Goal: Task Accomplishment & Management: Manage account settings

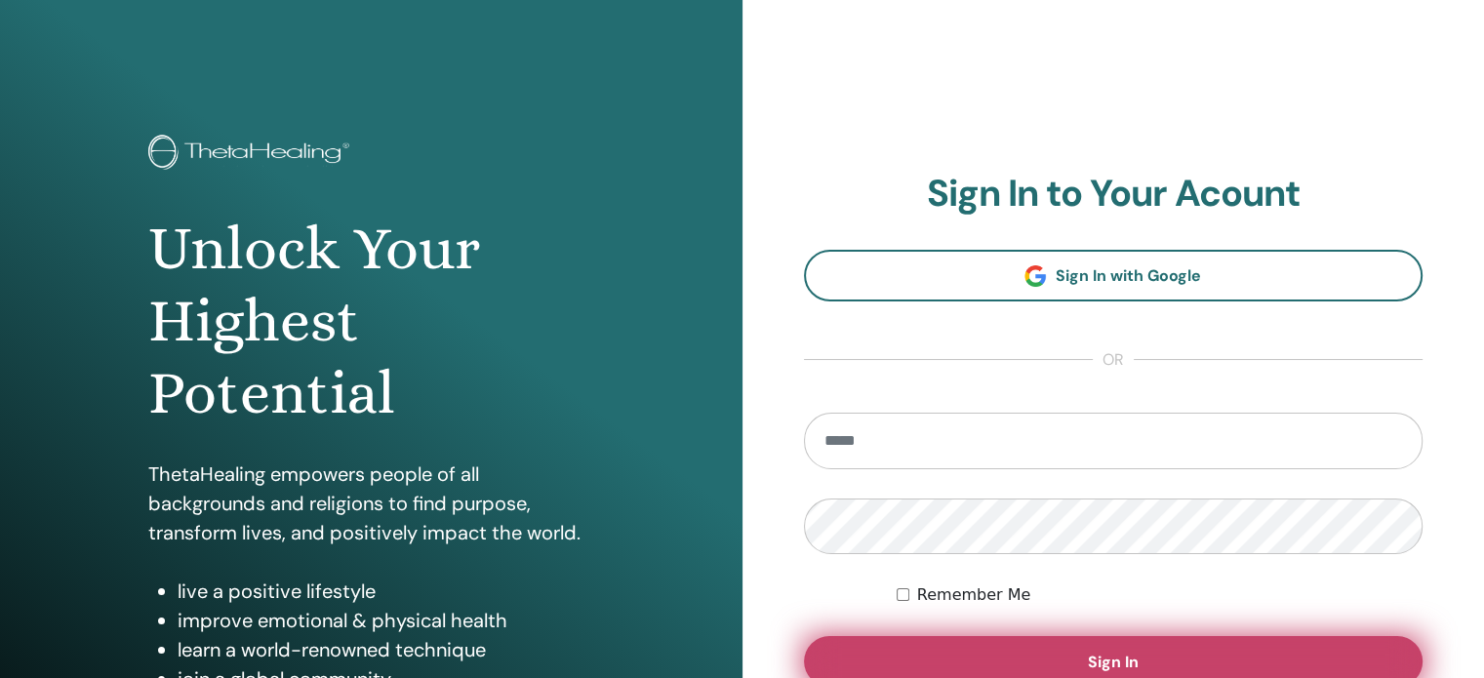
type input "**********"
click at [1144, 660] on button "Sign In" at bounding box center [1114, 661] width 620 height 51
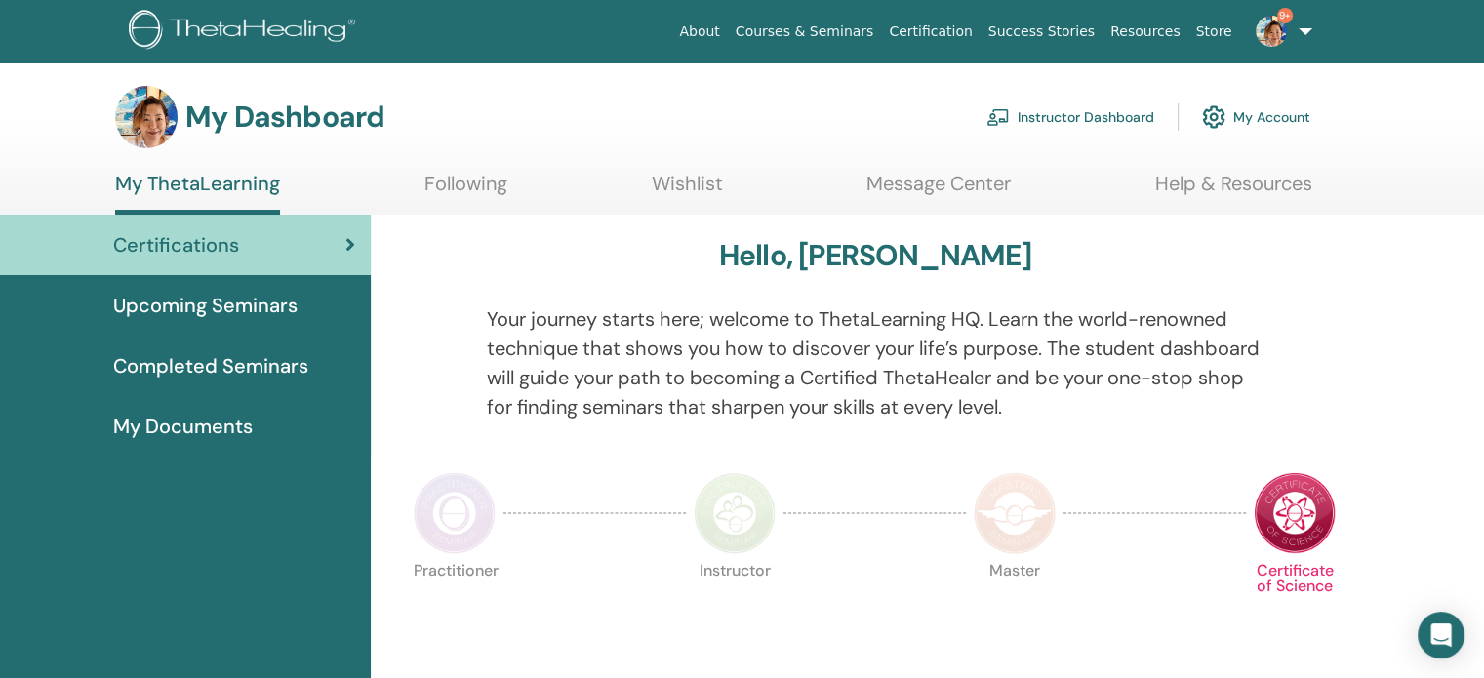
click at [1074, 112] on link "Instructor Dashboard" at bounding box center [1071, 117] width 168 height 43
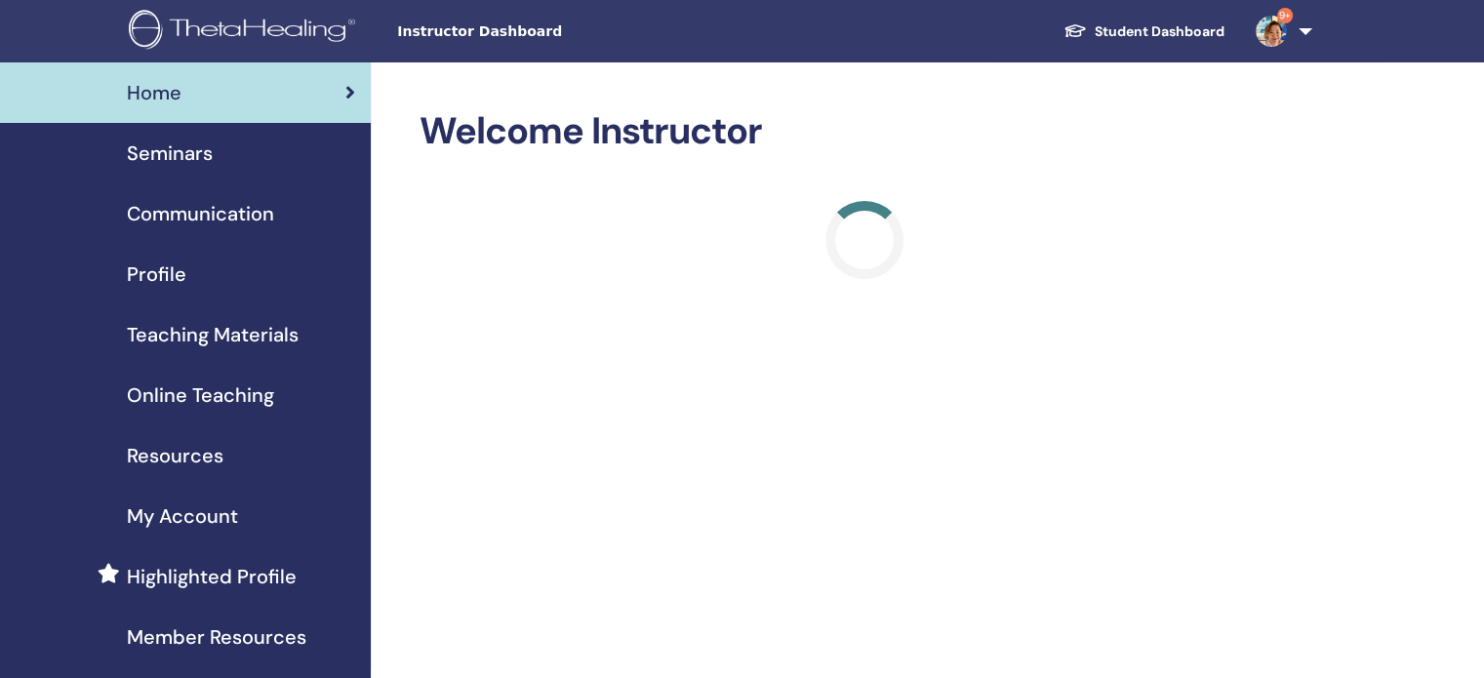
click at [167, 155] on span "Seminars" at bounding box center [170, 153] width 86 height 29
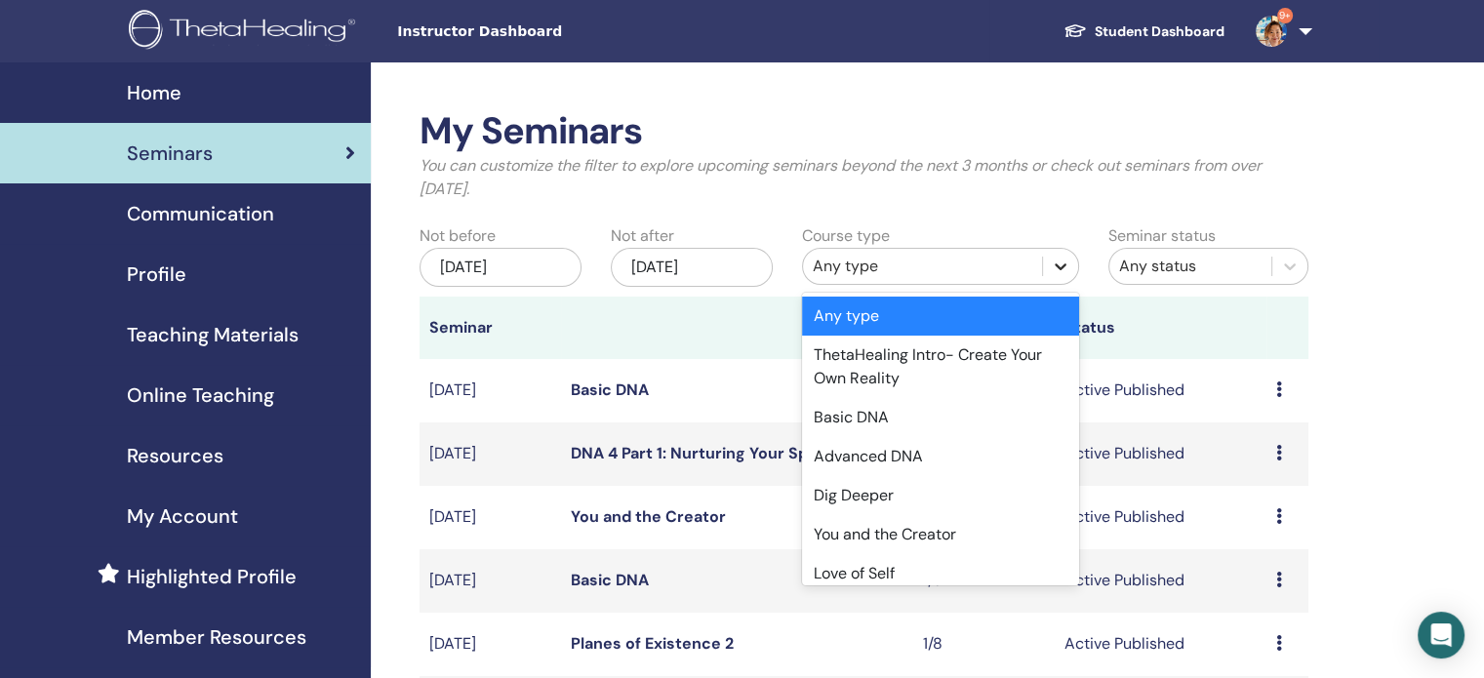
click at [1067, 267] on icon at bounding box center [1061, 267] width 20 height 20
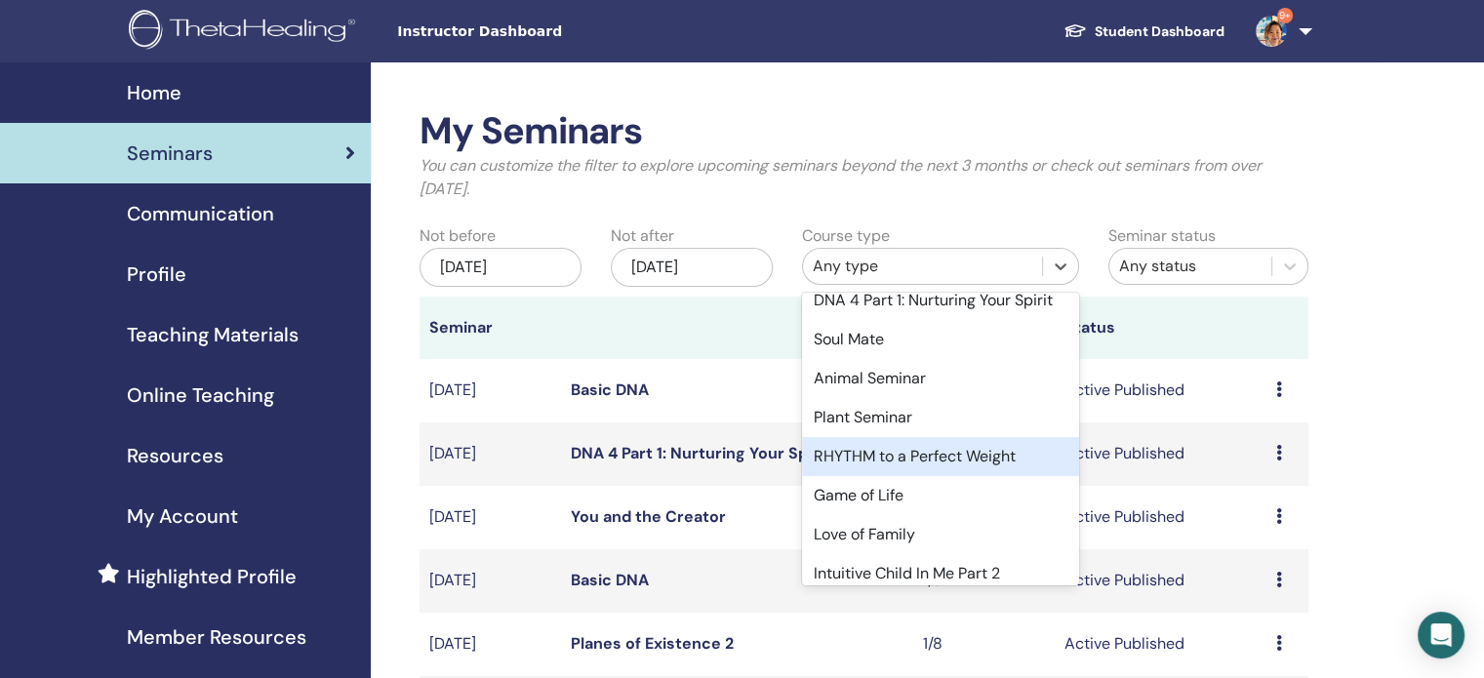
scroll to position [816, 0]
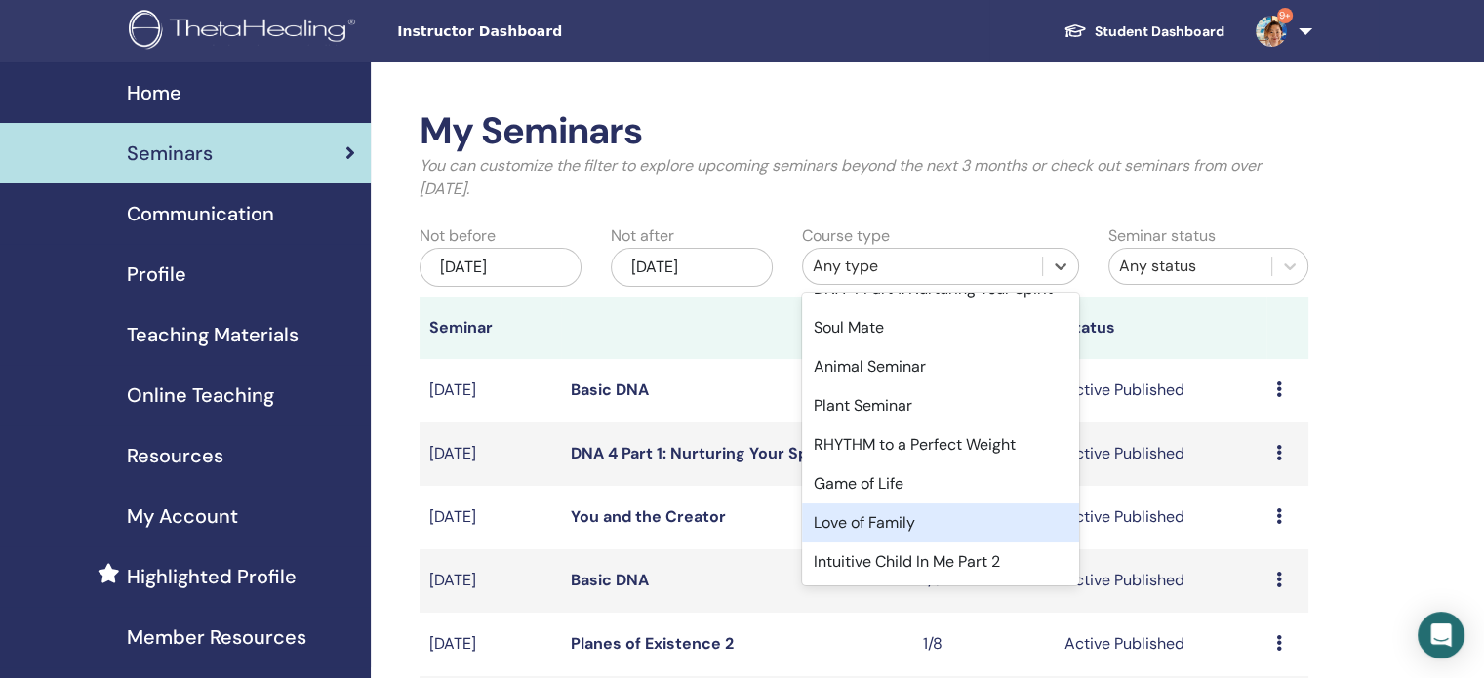
click at [969, 526] on div "Love of Family" at bounding box center [940, 523] width 277 height 39
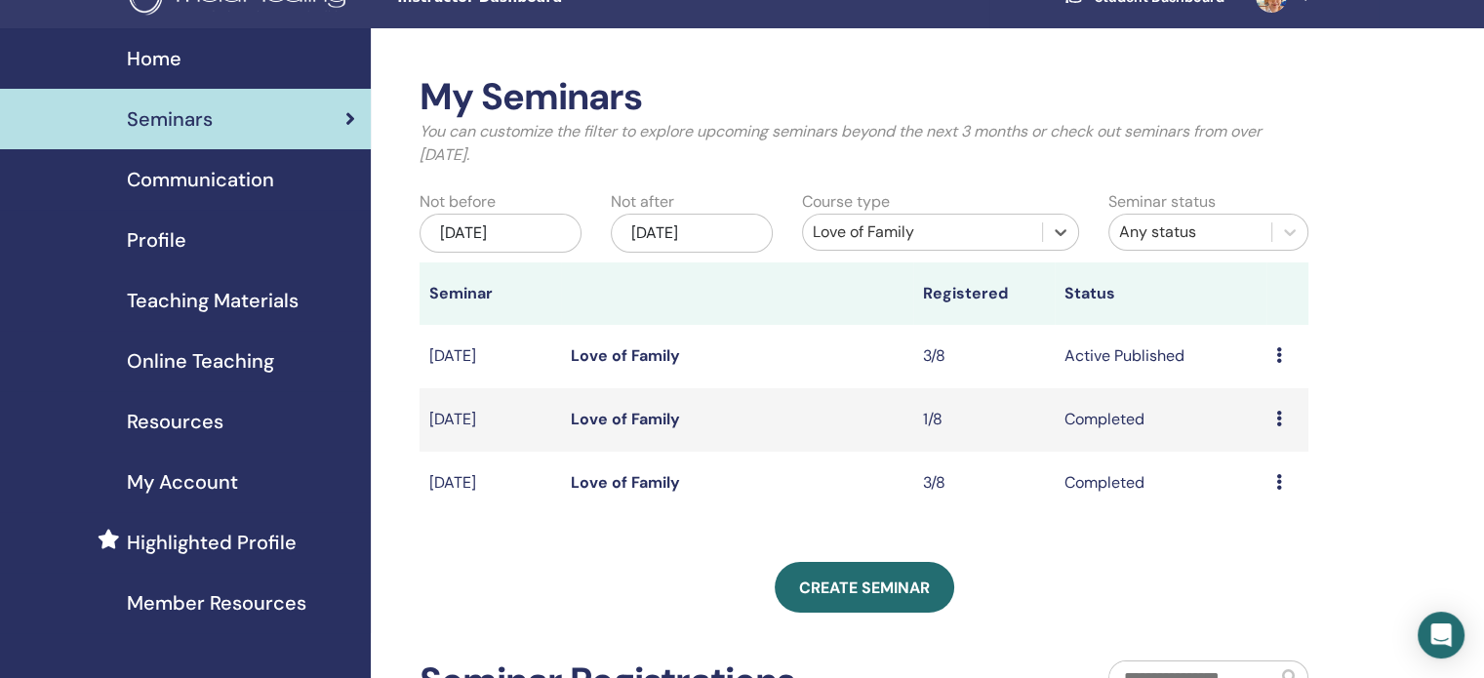
scroll to position [0, 0]
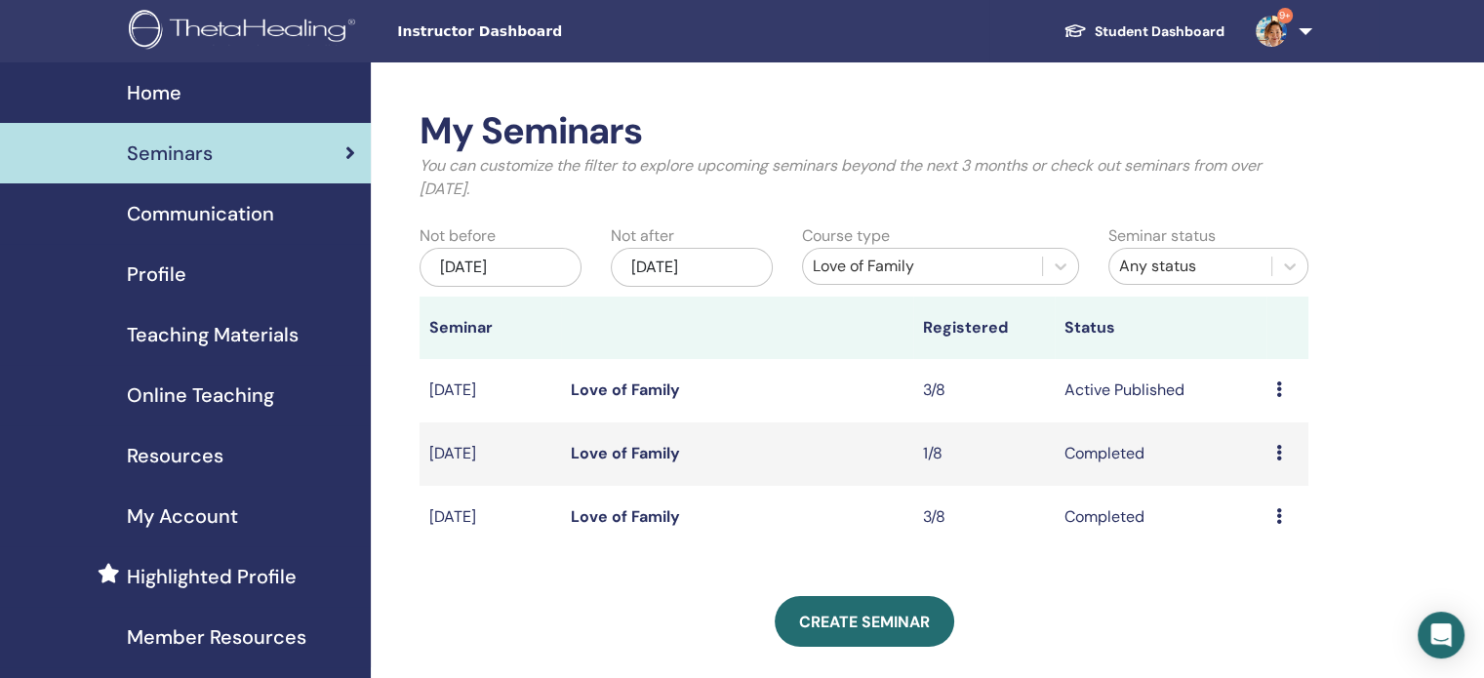
click at [640, 390] on link "Love of Family" at bounding box center [625, 390] width 109 height 20
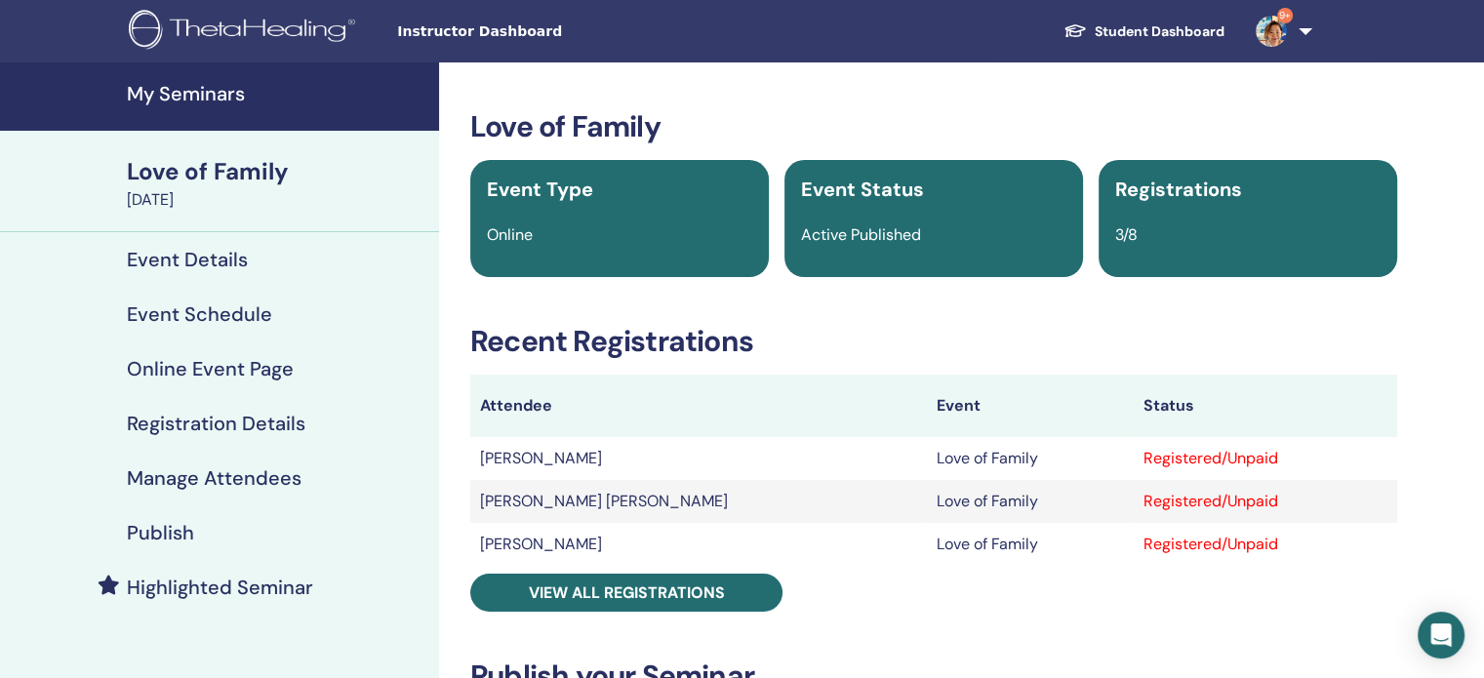
click at [265, 474] on h4 "Manage Attendees" at bounding box center [214, 478] width 175 height 23
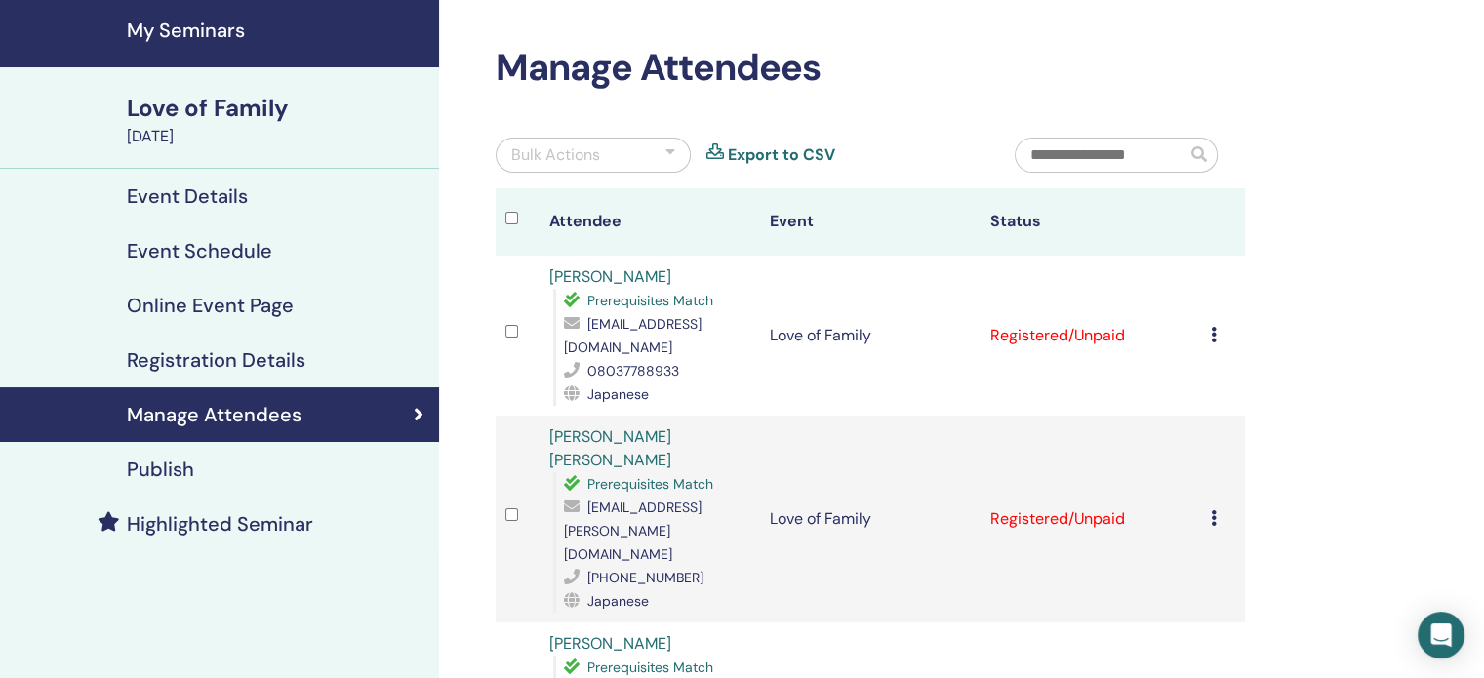
scroll to position [98, 0]
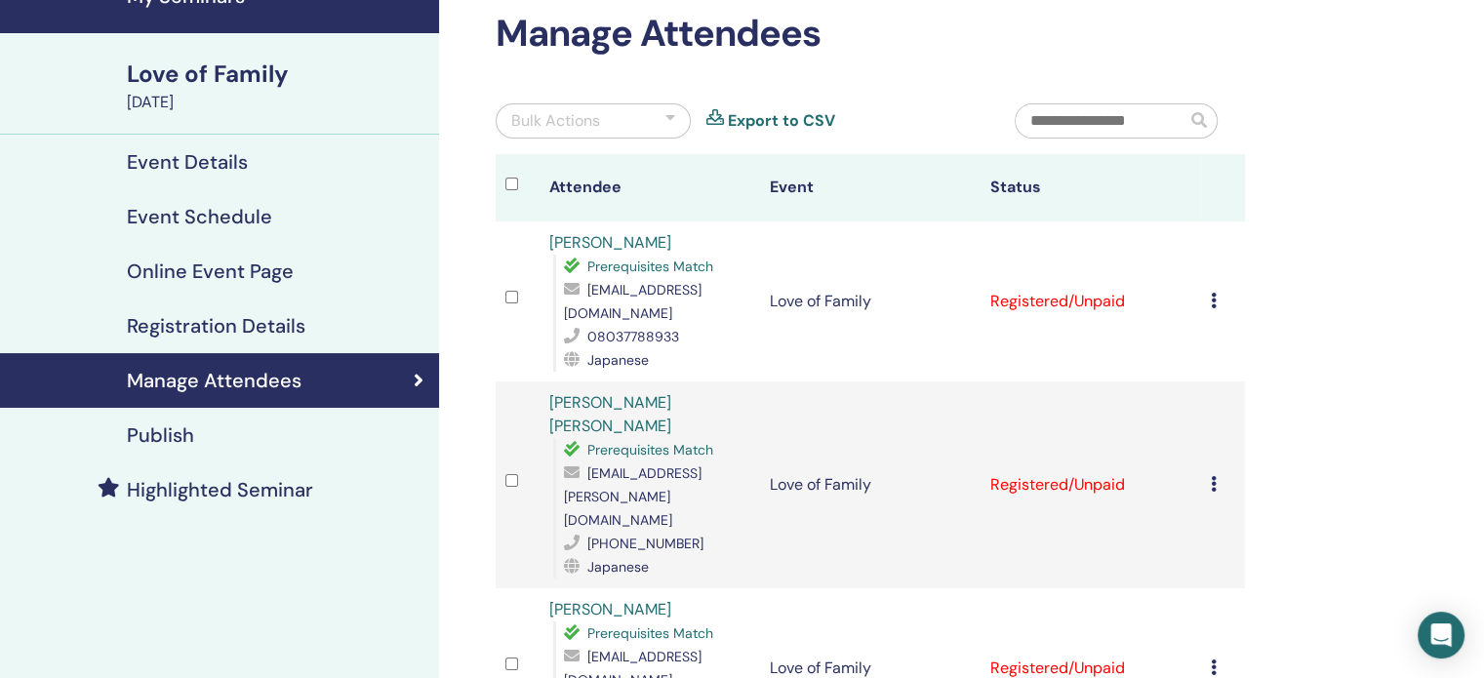
click at [1214, 303] on icon at bounding box center [1214, 301] width 6 height 16
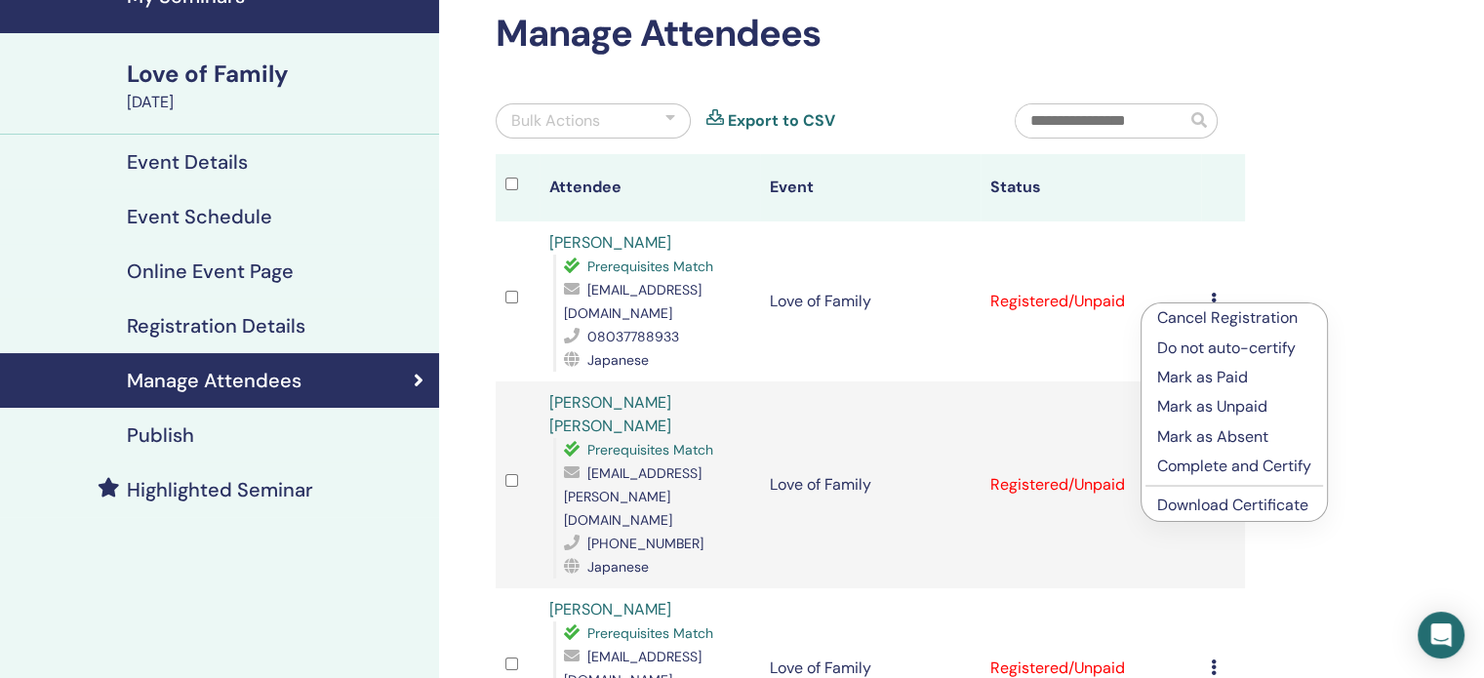
click at [1273, 471] on p "Complete and Certify" at bounding box center [1234, 466] width 154 height 23
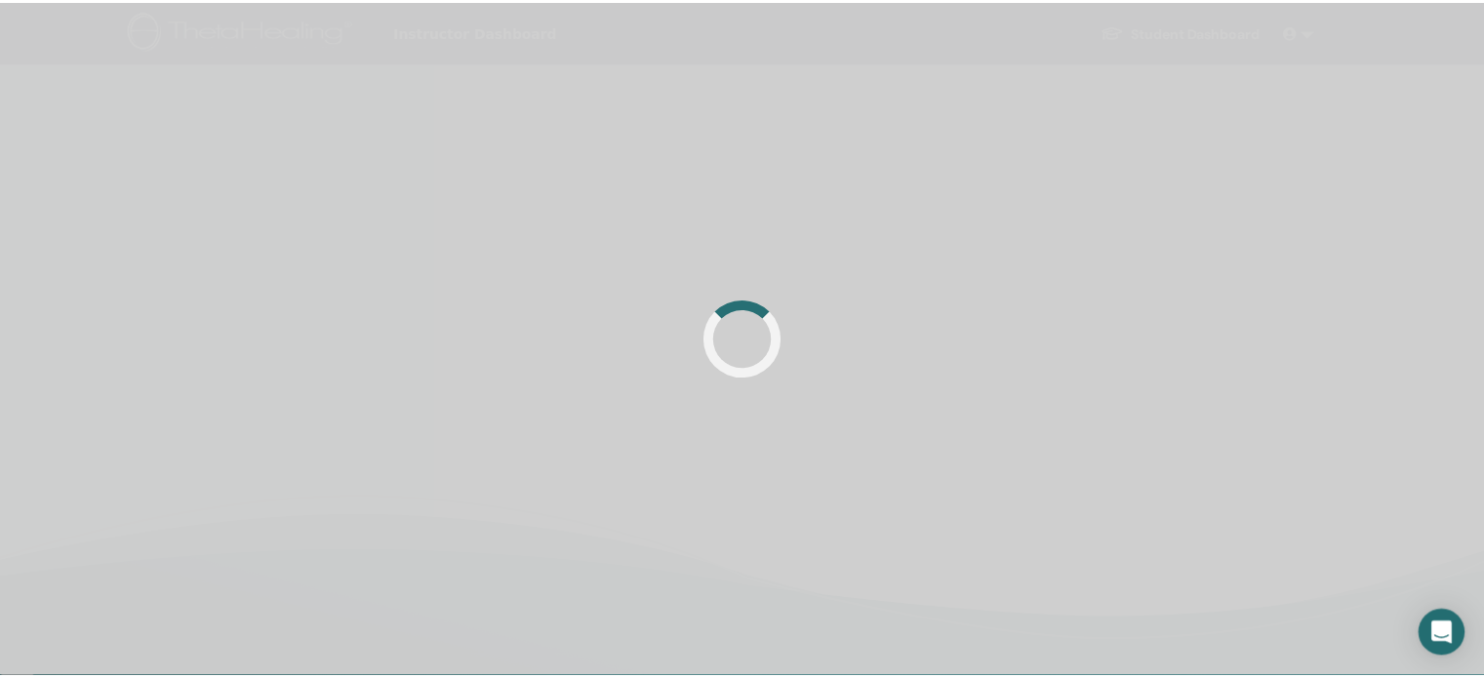
scroll to position [98, 0]
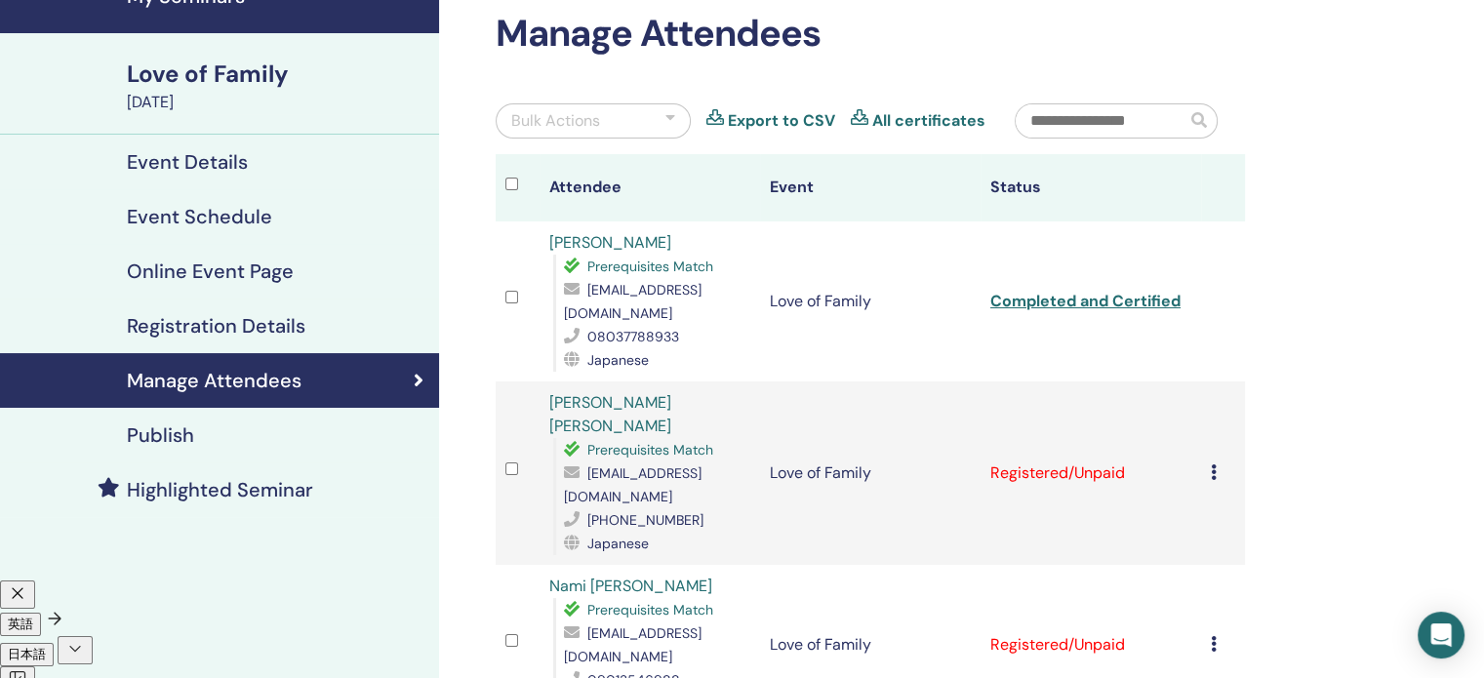
click at [1211, 465] on icon at bounding box center [1214, 473] width 6 height 16
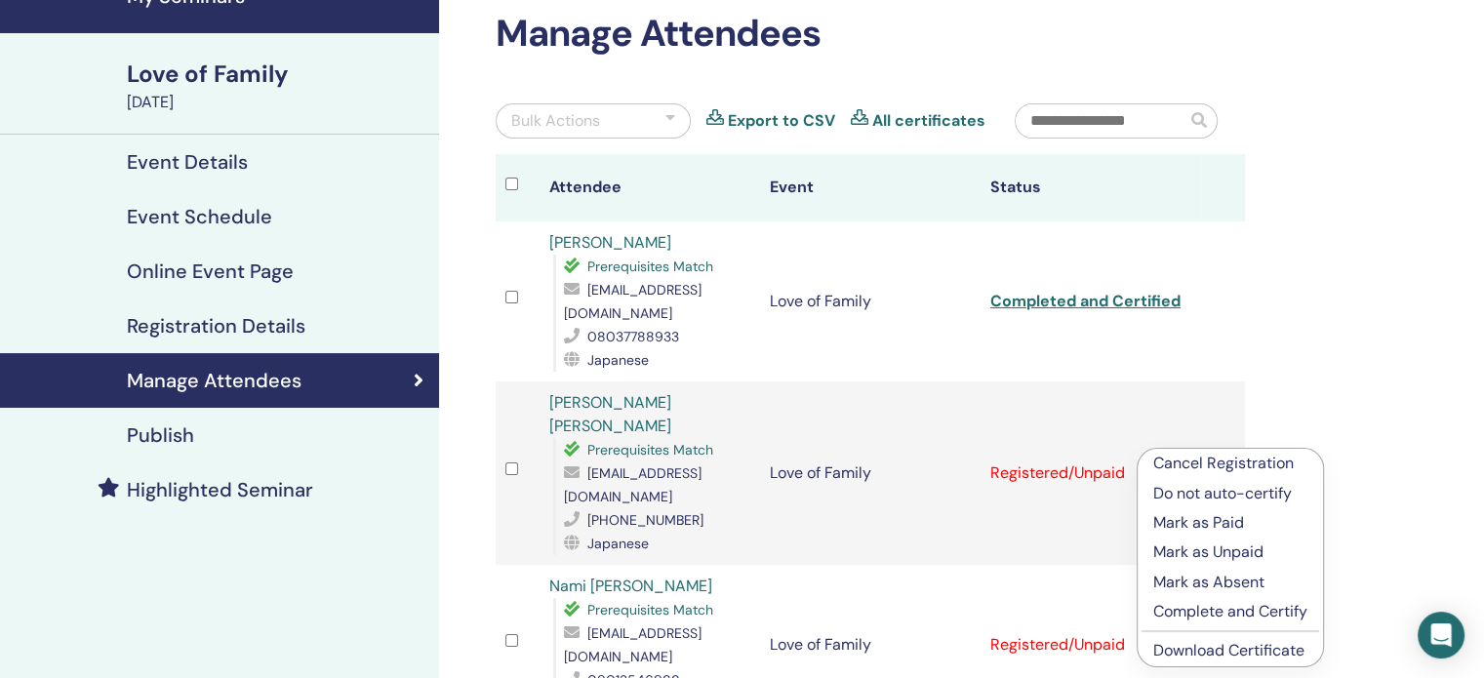
click at [1241, 618] on p "Complete and Certify" at bounding box center [1231, 611] width 154 height 23
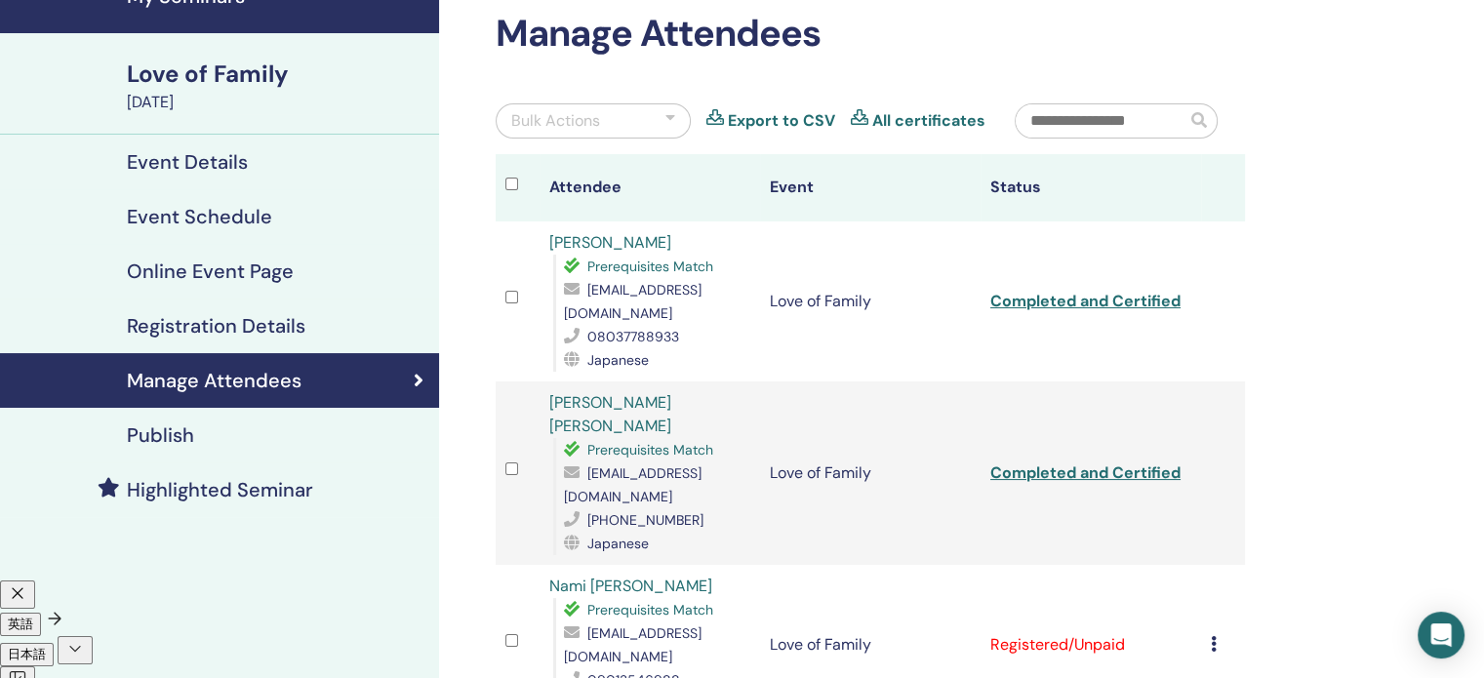
scroll to position [390, 0]
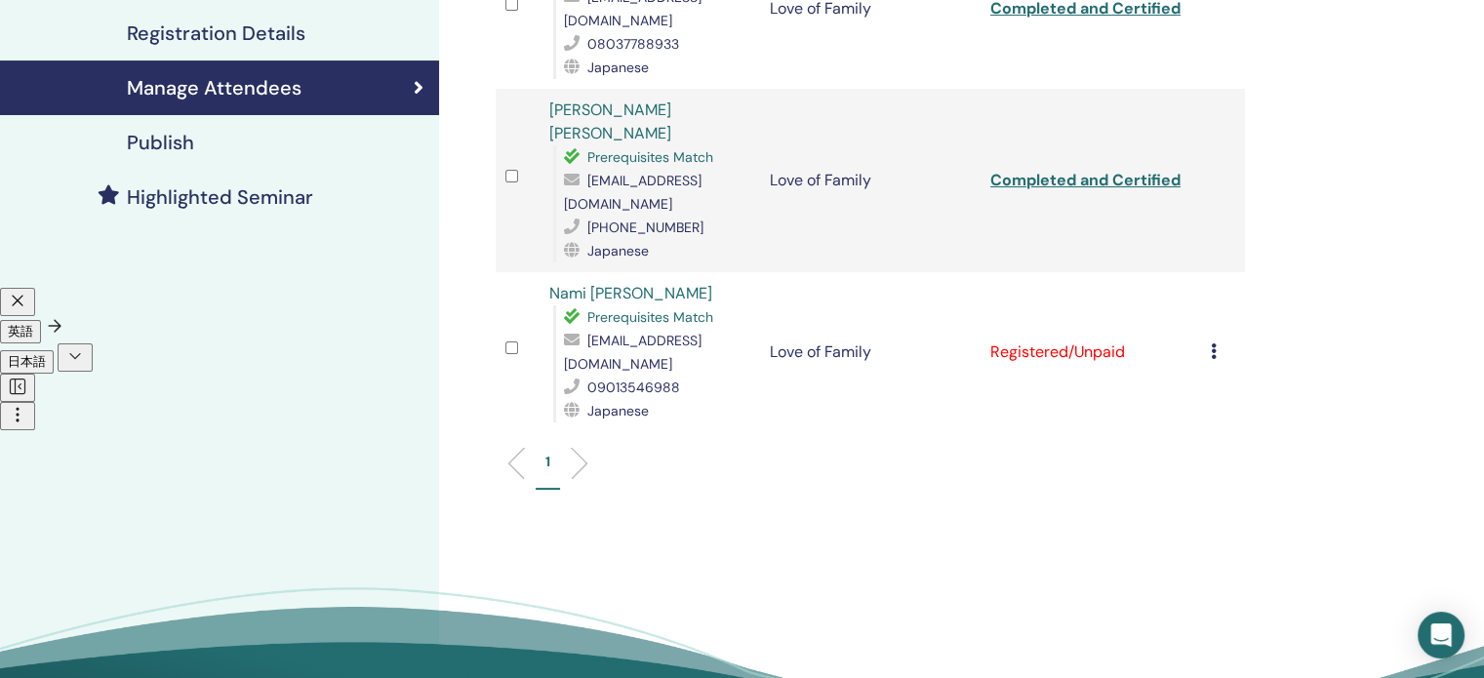
click at [1214, 344] on icon at bounding box center [1214, 352] width 6 height 16
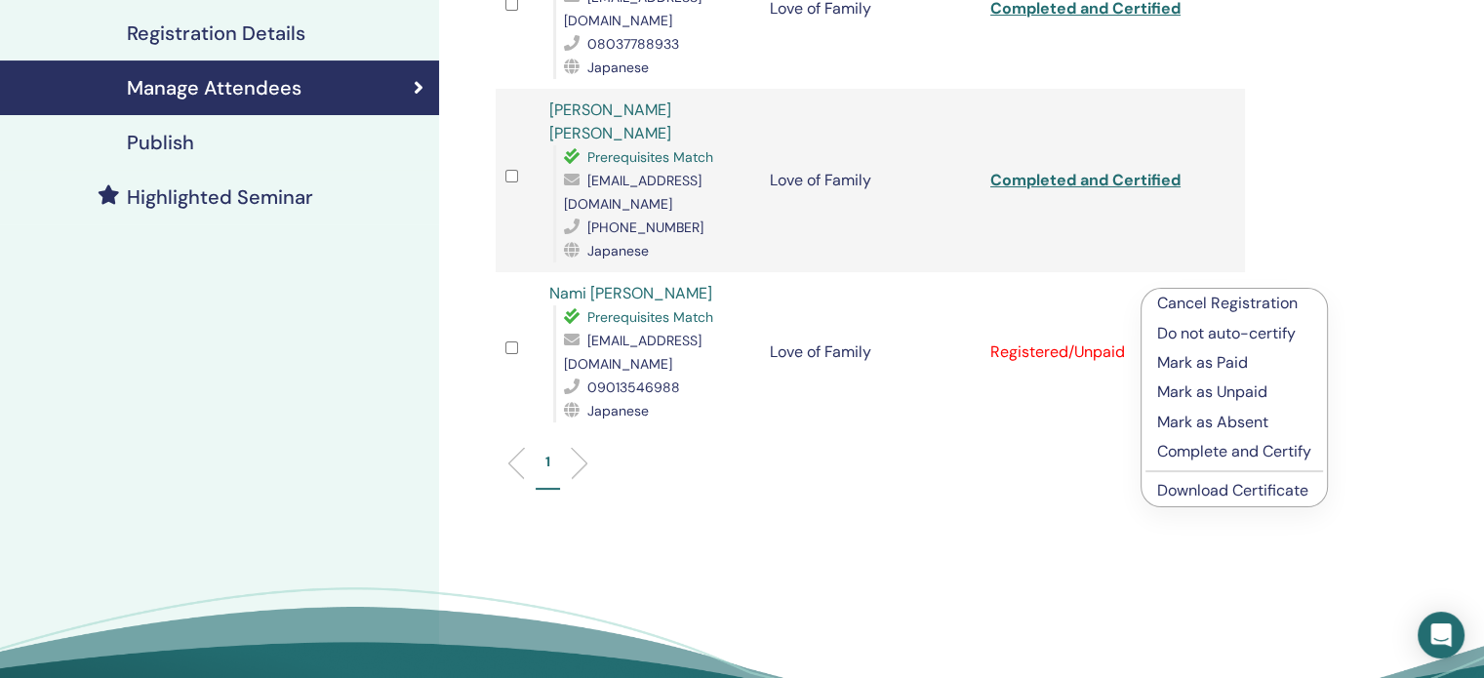
click at [1219, 450] on p "Complete and Certify" at bounding box center [1234, 451] width 154 height 23
